Goal: Navigation & Orientation: Find specific page/section

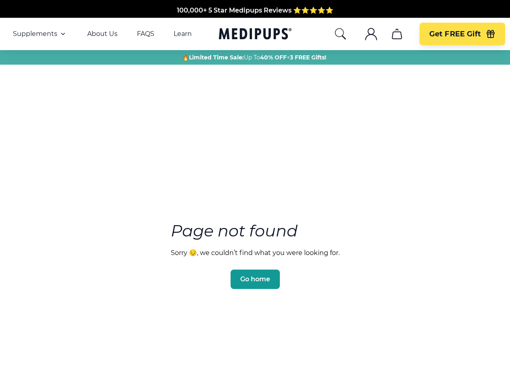
click at [255, 194] on section "Page not found Sorry 😔, we couldn’t find what you were looking for. Go home" at bounding box center [255, 236] width 510 height 310
click at [40, 34] on span "Supplements" at bounding box center [35, 34] width 44 height 8
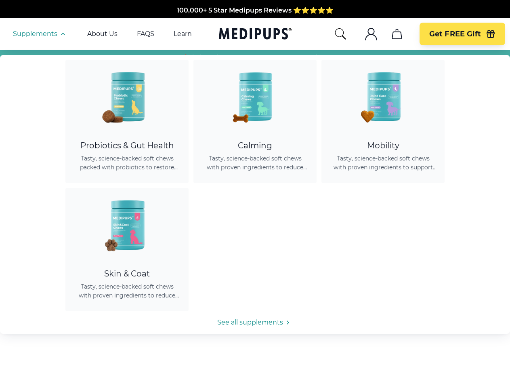
click at [62, 34] on icon "button" at bounding box center [63, 34] width 10 height 10
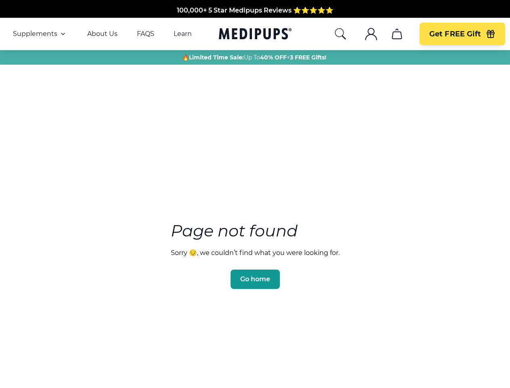
click at [340, 34] on icon "search" at bounding box center [340, 33] width 13 height 13
click at [371, 34] on icon ".cls-1{fill:none;stroke:currentColor;stroke-miterlimit:10;stroke-width:1.5px;}" at bounding box center [371, 33] width 13 height 13
click at [397, 34] on icon "cart" at bounding box center [397, 33] width 13 height 13
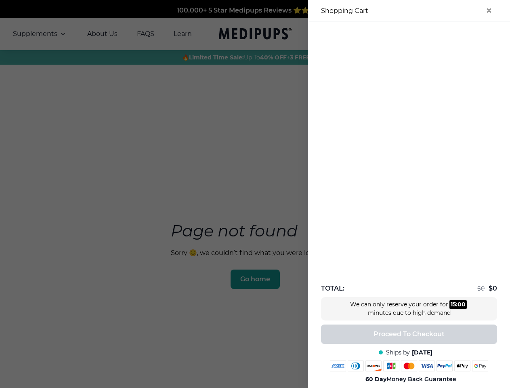
click at [397, 34] on div at bounding box center [255, 194] width 510 height 388
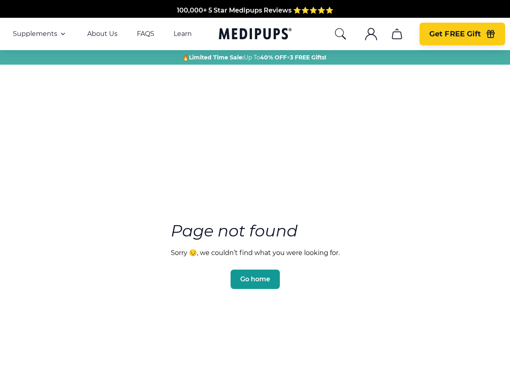
click at [462, 34] on span "Get FREE Gift" at bounding box center [456, 34] width 52 height 9
